Goal: Transaction & Acquisition: Obtain resource

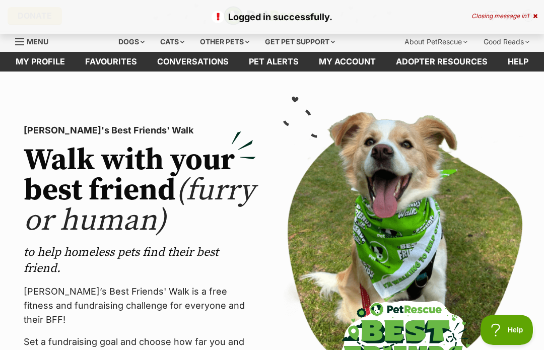
click at [542, 15] on div "Logged in successfully. Closing message in 1" at bounding box center [272, 17] width 544 height 34
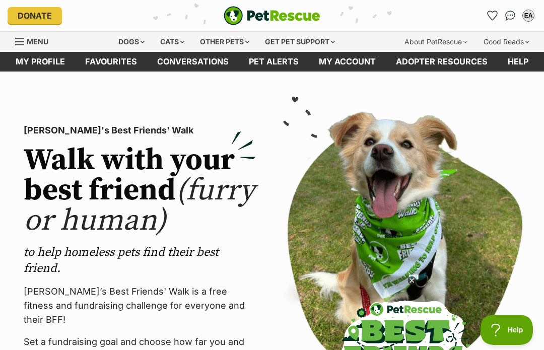
click at [495, 16] on icon "Favourites" at bounding box center [493, 15] width 10 height 9
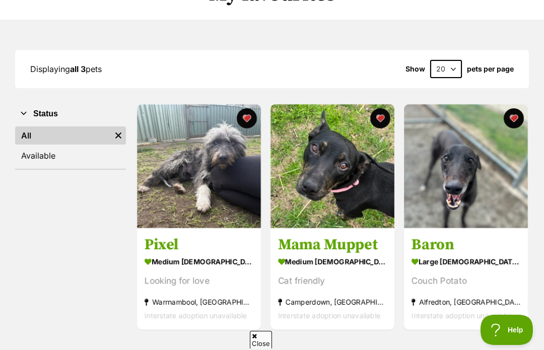
scroll to position [105, 0]
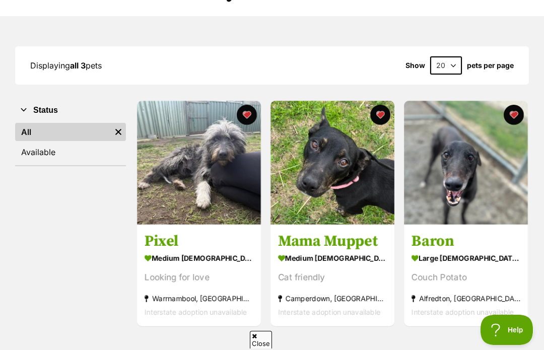
click at [520, 111] on button "favourite" at bounding box center [514, 115] width 20 height 20
click at [342, 180] on img at bounding box center [333, 163] width 124 height 124
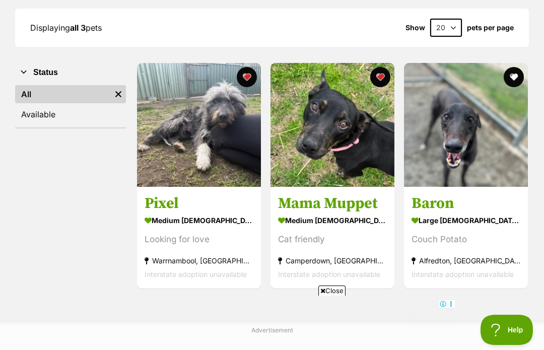
click at [200, 143] on img at bounding box center [199, 125] width 124 height 124
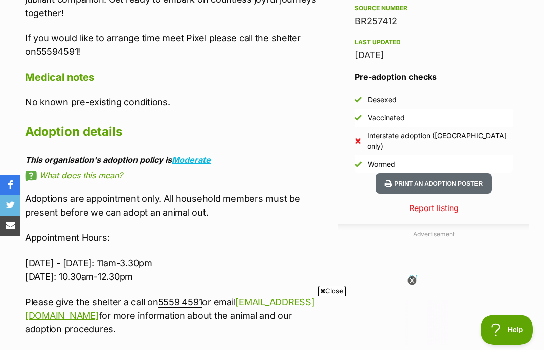
click at [413, 285] on icon at bounding box center [412, 281] width 9 height 9
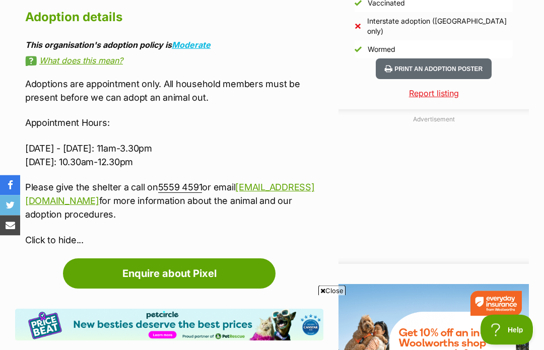
scroll to position [964, 0]
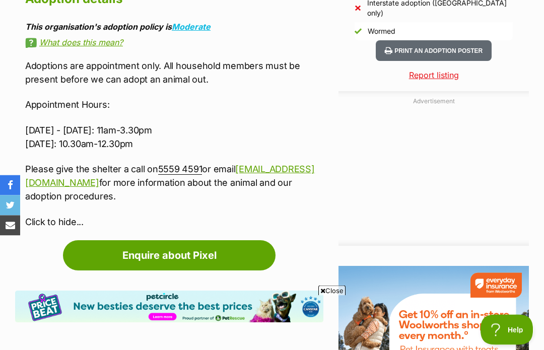
click at [237, 252] on link "Enquire about Pixel" at bounding box center [169, 256] width 213 height 30
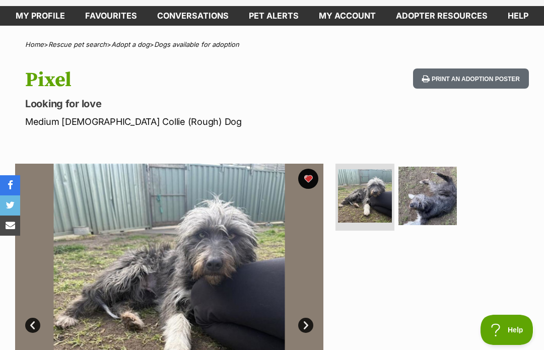
scroll to position [0, 0]
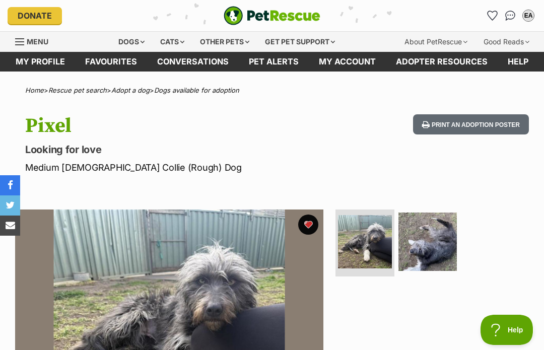
click at [492, 17] on icon "Favourites" at bounding box center [493, 15] width 10 height 9
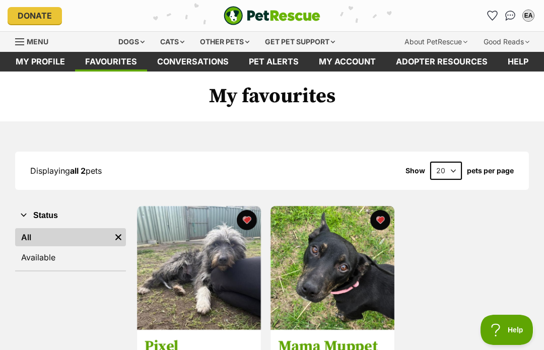
click at [352, 259] on img at bounding box center [333, 268] width 124 height 124
click at [199, 266] on img at bounding box center [199, 268] width 124 height 124
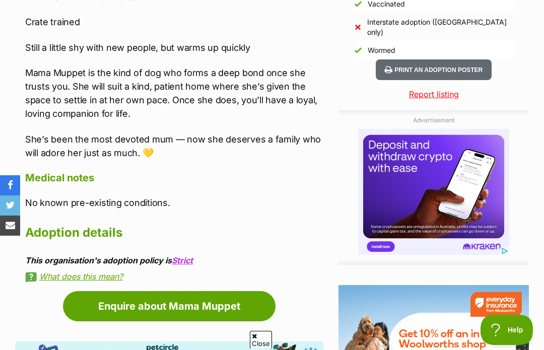
scroll to position [964, 0]
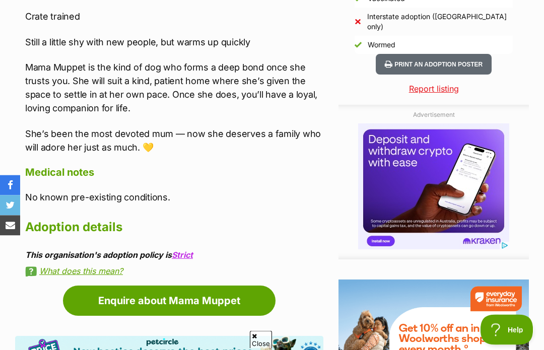
click at [96, 267] on link "What does this mean?" at bounding box center [174, 271] width 298 height 9
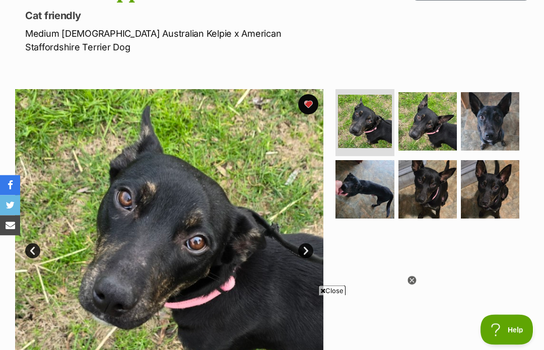
scroll to position [129, 0]
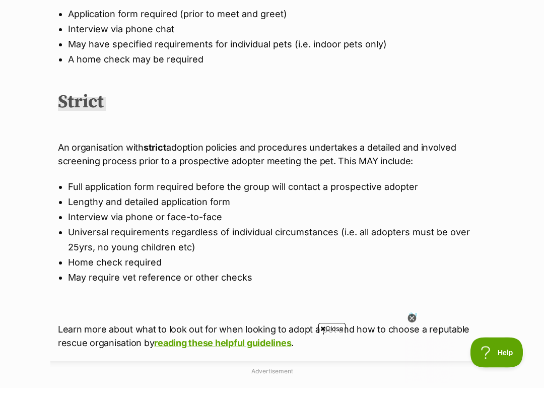
scroll to position [603, 0]
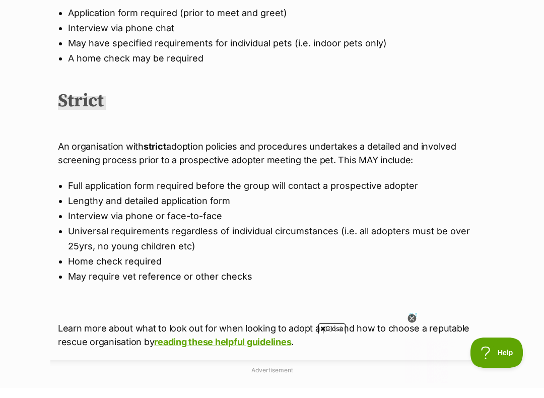
click at [410, 325] on icon at bounding box center [412, 329] width 9 height 9
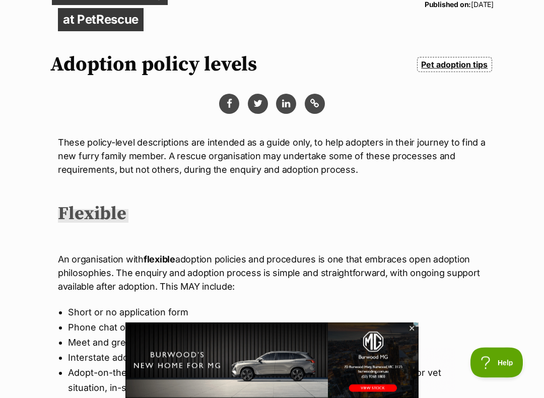
scroll to position [0, 0]
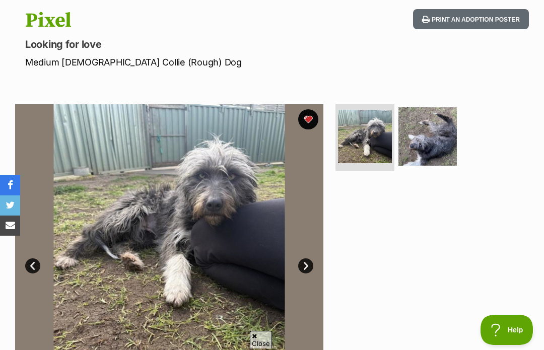
click at [144, 191] on img at bounding box center [169, 258] width 308 height 308
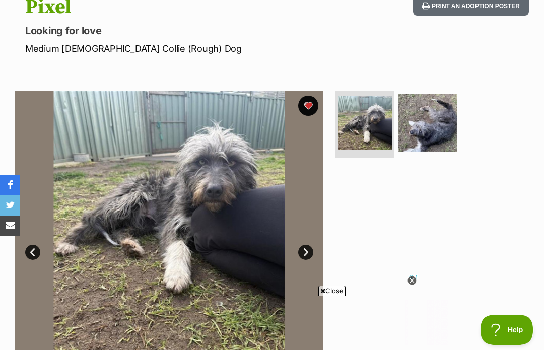
click at [303, 248] on link "Next" at bounding box center [305, 252] width 15 height 15
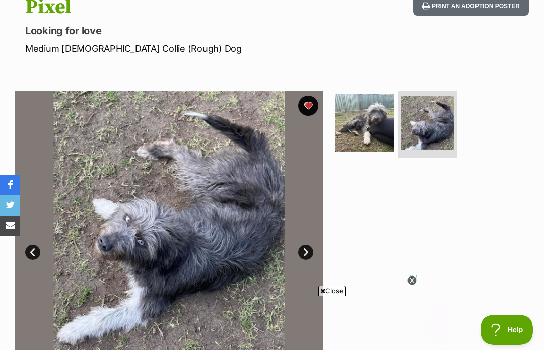
click at [413, 285] on icon at bounding box center [412, 281] width 9 height 9
click at [32, 258] on link "Prev" at bounding box center [32, 252] width 15 height 15
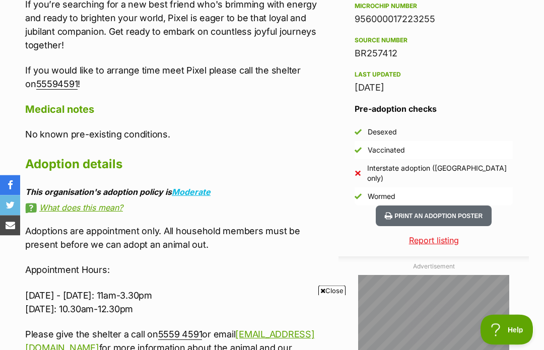
scroll to position [799, 0]
